Goal: Check status: Check status

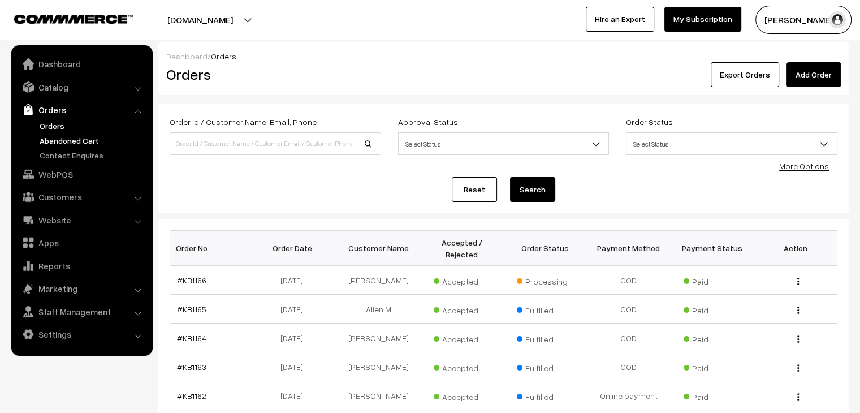
click at [64, 143] on link "Abandoned Cart" at bounding box center [93, 141] width 112 height 12
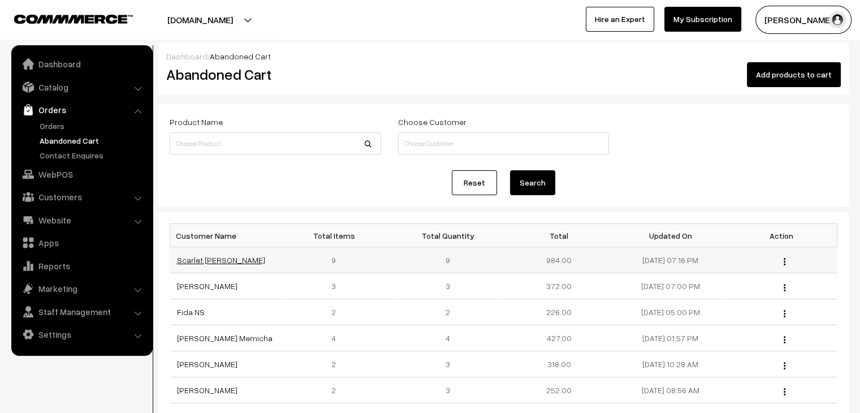
click at [201, 261] on link "Scarlet Angel Correya" at bounding box center [221, 260] width 88 height 10
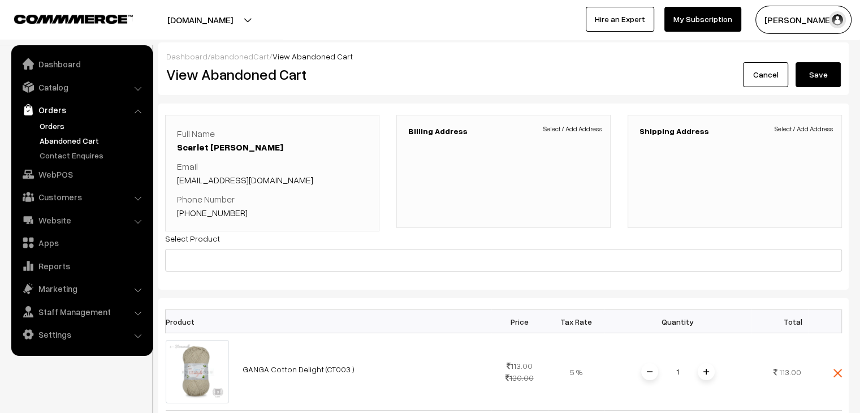
click at [50, 130] on link "Orders" at bounding box center [93, 126] width 112 height 12
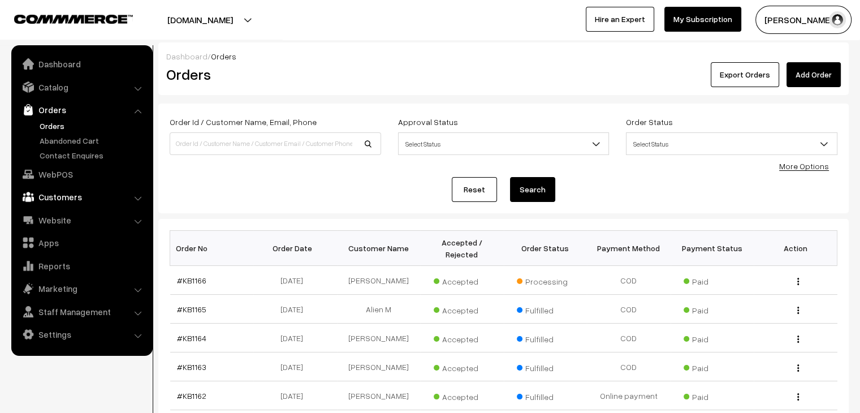
click at [103, 195] on link "Customers" at bounding box center [81, 197] width 135 height 20
click at [59, 166] on link "Customers" at bounding box center [93, 172] width 112 height 12
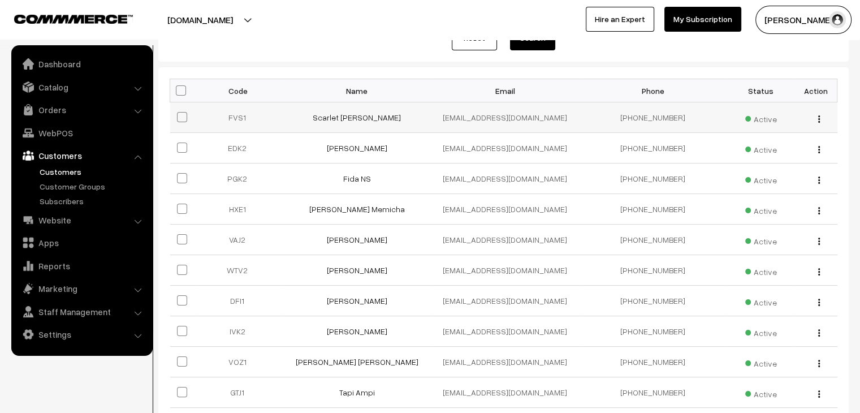
scroll to position [217, 0]
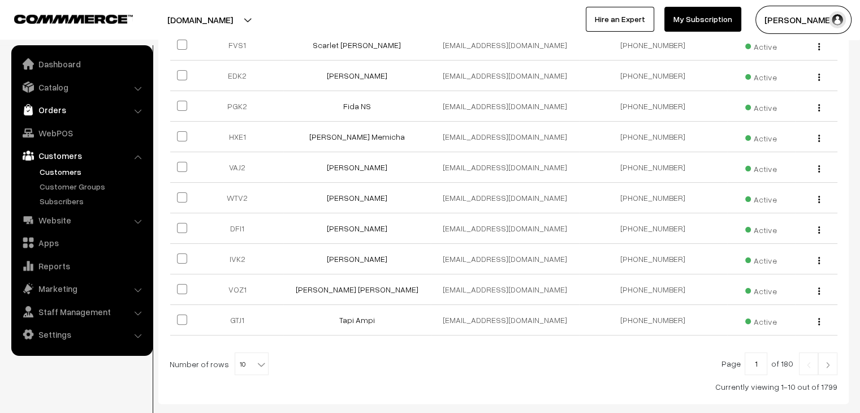
click at [38, 110] on link "Orders" at bounding box center [81, 110] width 135 height 20
click at [72, 137] on link "Abandoned Cart" at bounding box center [93, 141] width 112 height 12
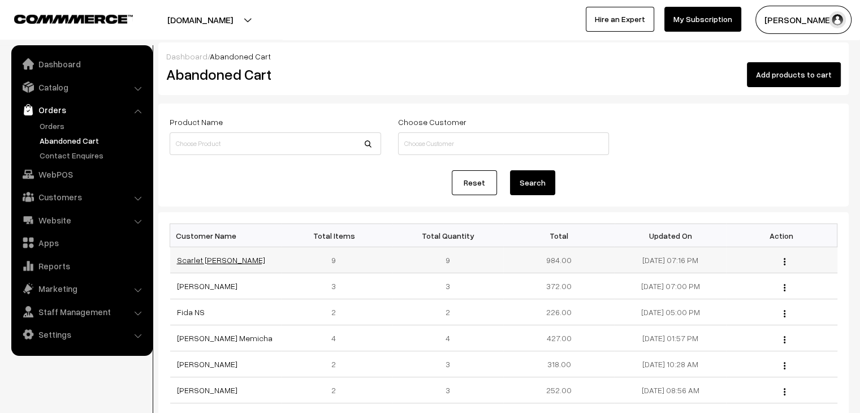
click at [199, 261] on link "Scarlet [PERSON_NAME]" at bounding box center [221, 260] width 88 height 10
